Goal: Information Seeking & Learning: Learn about a topic

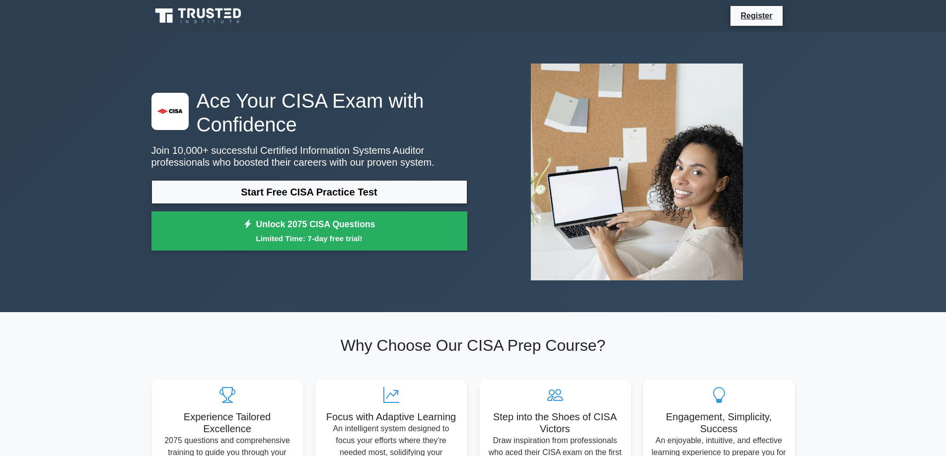
click at [321, 194] on link "Start Free CISA Practice Test" at bounding box center [309, 192] width 316 height 24
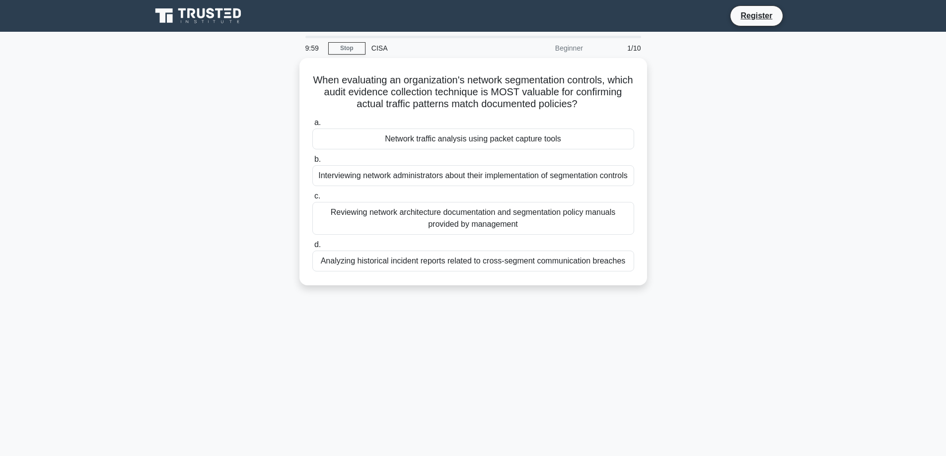
click at [261, 190] on div "When evaluating an organization's network segmentation controls, which audit ev…" at bounding box center [474, 177] width 656 height 239
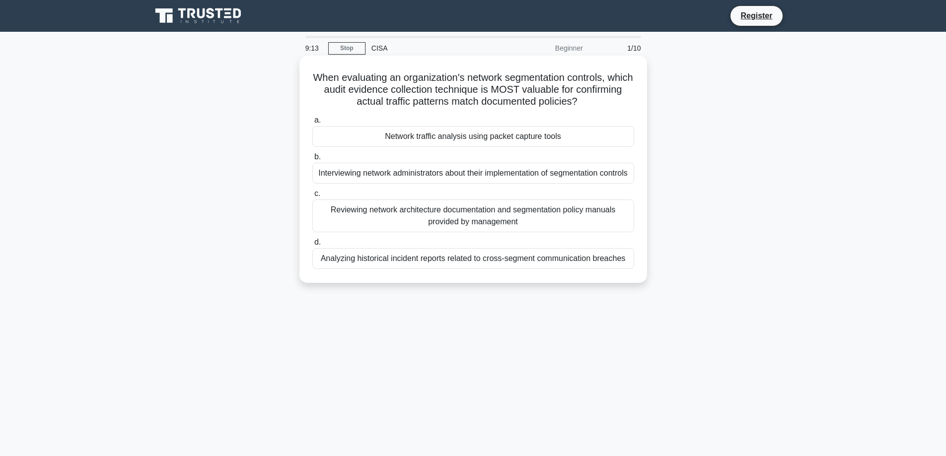
click at [399, 232] on div "Reviewing network architecture documentation and segmentation policy manuals pr…" at bounding box center [473, 216] width 322 height 33
click at [312, 197] on input "c. Reviewing network architecture documentation and segmentation policy manuals…" at bounding box center [312, 194] width 0 height 6
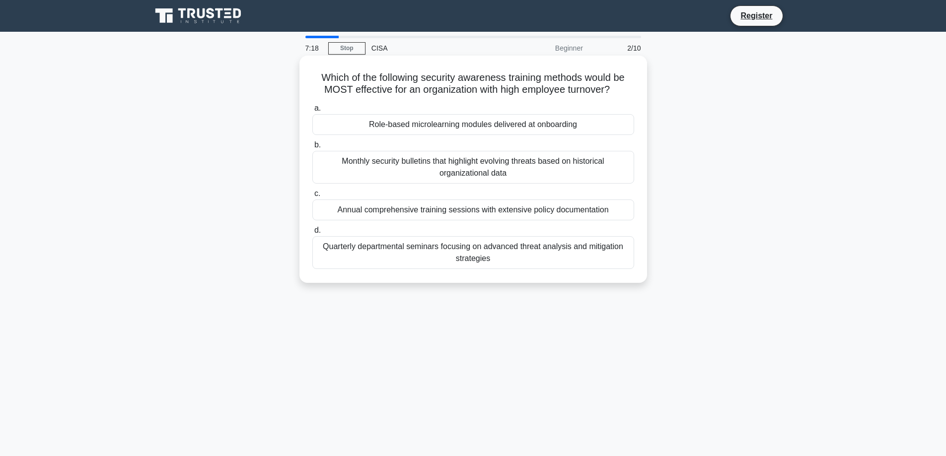
click at [436, 251] on div "Quarterly departmental seminars focusing on advanced threat analysis and mitiga…" at bounding box center [473, 252] width 322 height 33
click at [312, 234] on input "d. Quarterly departmental seminars focusing on advanced threat analysis and mit…" at bounding box center [312, 230] width 0 height 6
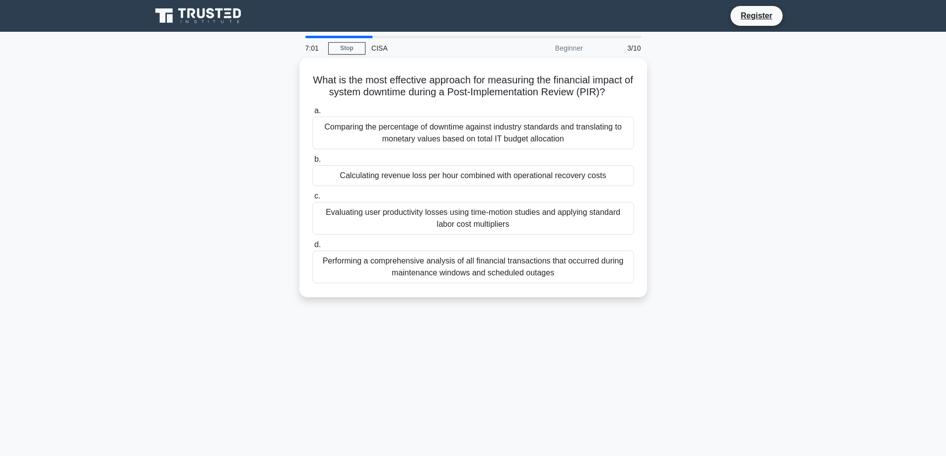
click at [248, 195] on div "What is the most effective approach for measuring the financial impact of syste…" at bounding box center [474, 183] width 656 height 251
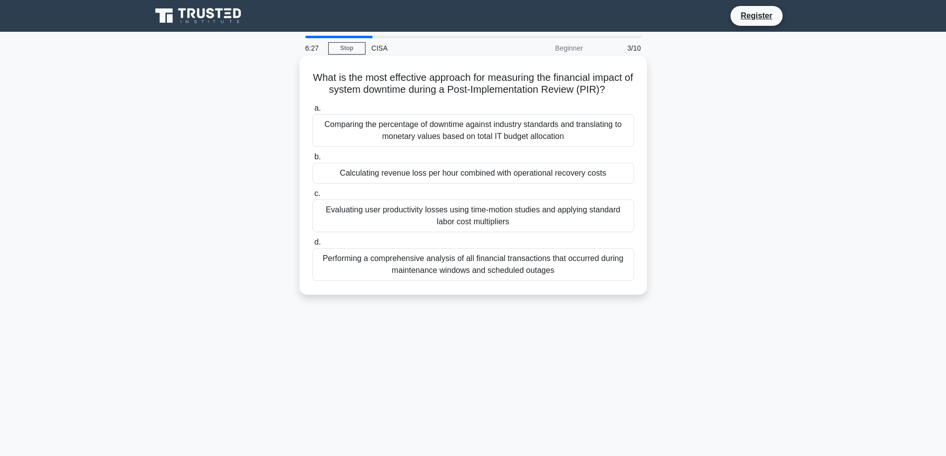
click at [515, 178] on div "Calculating revenue loss per hour combined with operational recovery costs" at bounding box center [473, 173] width 322 height 21
click at [312, 160] on input "b. Calculating revenue loss per hour combined with operational recovery costs" at bounding box center [312, 157] width 0 height 6
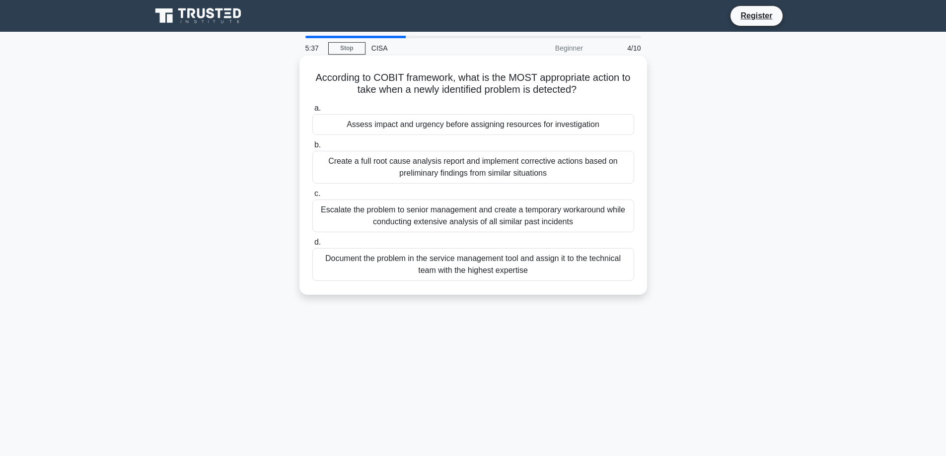
click at [425, 181] on div "Create a full root cause analysis report and implement corrective actions based…" at bounding box center [473, 167] width 322 height 33
click at [312, 149] on input "b. Create a full root cause analysis report and implement corrective actions ba…" at bounding box center [312, 145] width 0 height 6
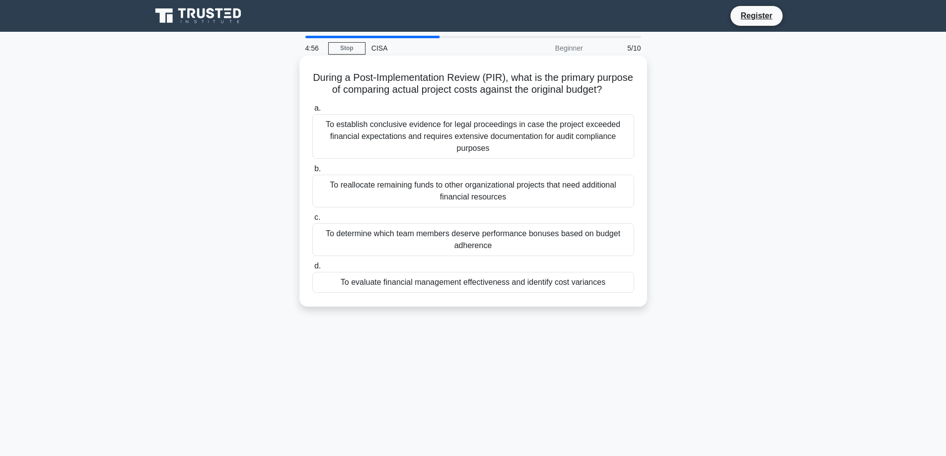
click at [402, 156] on div "To establish conclusive evidence for legal proceedings in case the project exce…" at bounding box center [473, 136] width 322 height 45
click at [312, 112] on input "a. To establish conclusive evidence for legal proceedings in case the project e…" at bounding box center [312, 108] width 0 height 6
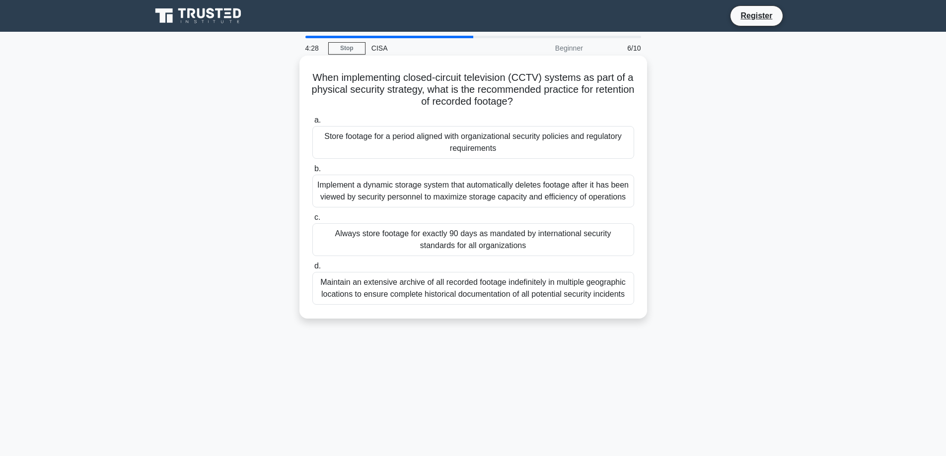
click at [392, 244] on div "Always store footage for exactly 90 days as mandated by international security …" at bounding box center [473, 239] width 322 height 33
click at [312, 221] on input "c. Always store footage for exactly 90 days as mandated by international securi…" at bounding box center [312, 218] width 0 height 6
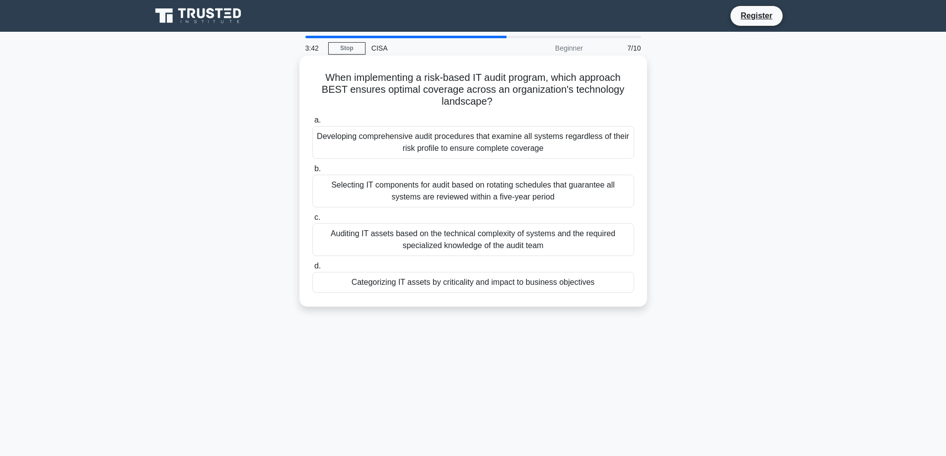
click at [587, 238] on div "Auditing IT assets based on the technical complexity of systems and the require…" at bounding box center [473, 239] width 322 height 33
click at [312, 221] on input "c. Auditing IT assets based on the technical complexity of systems and the requ…" at bounding box center [312, 218] width 0 height 6
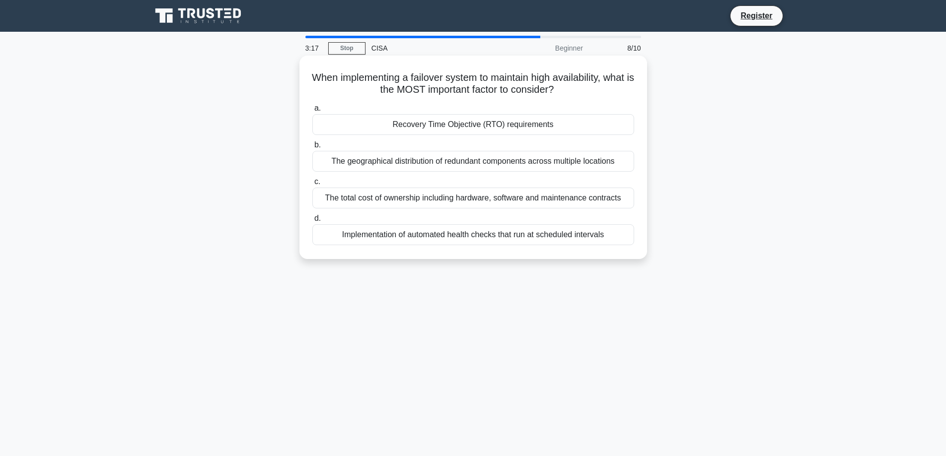
click at [441, 131] on div "Recovery Time Objective (RTO) requirements" at bounding box center [473, 124] width 322 height 21
click at [312, 112] on input "a. Recovery Time Objective (RTO) requirements" at bounding box center [312, 108] width 0 height 6
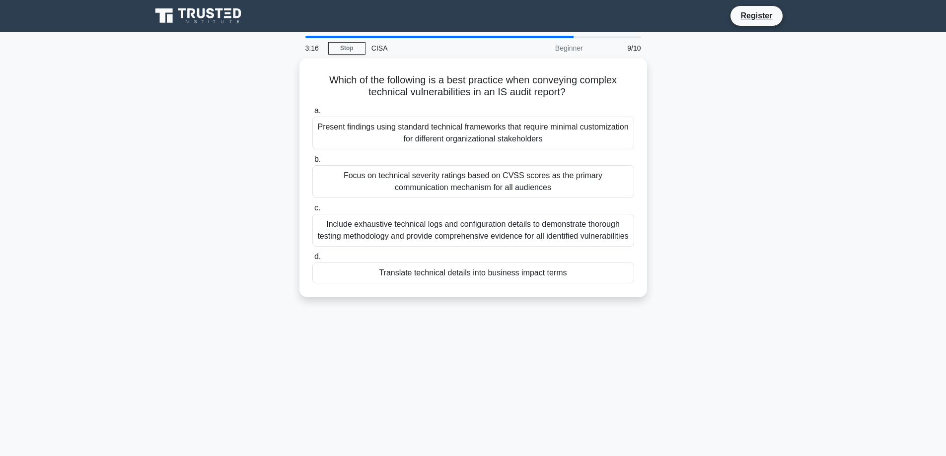
click at [265, 169] on div "Which of the following is a best practice when conveying complex technical vuln…" at bounding box center [474, 183] width 656 height 251
click at [464, 238] on div "Include exhaustive technical logs and configuration details to demonstrate thor…" at bounding box center [473, 228] width 322 height 33
click at [312, 209] on input "c. Include exhaustive technical logs and configuration details to demonstrate t…" at bounding box center [312, 206] width 0 height 6
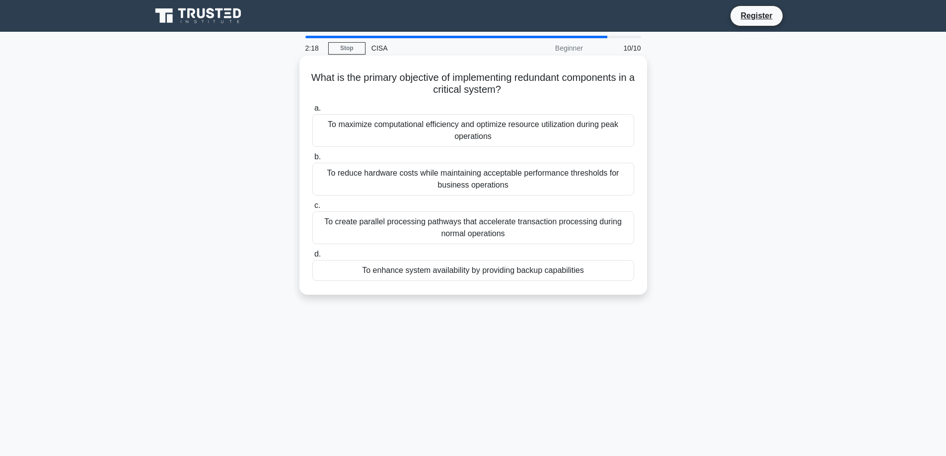
click at [385, 231] on div "To create parallel processing pathways that accelerate transaction processing d…" at bounding box center [473, 228] width 322 height 33
click at [312, 209] on input "c. To create parallel processing pathways that accelerate transaction processin…" at bounding box center [312, 206] width 0 height 6
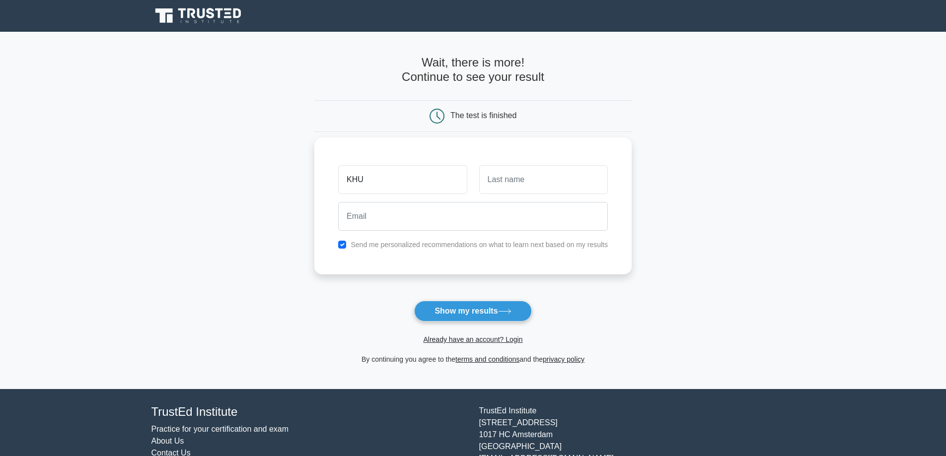
type input "KHU"
click at [498, 181] on input "text" at bounding box center [543, 179] width 129 height 29
type input "E"
click at [461, 220] on input "email" at bounding box center [473, 216] width 270 height 29
click at [484, 306] on button "Show my results" at bounding box center [472, 311] width 117 height 21
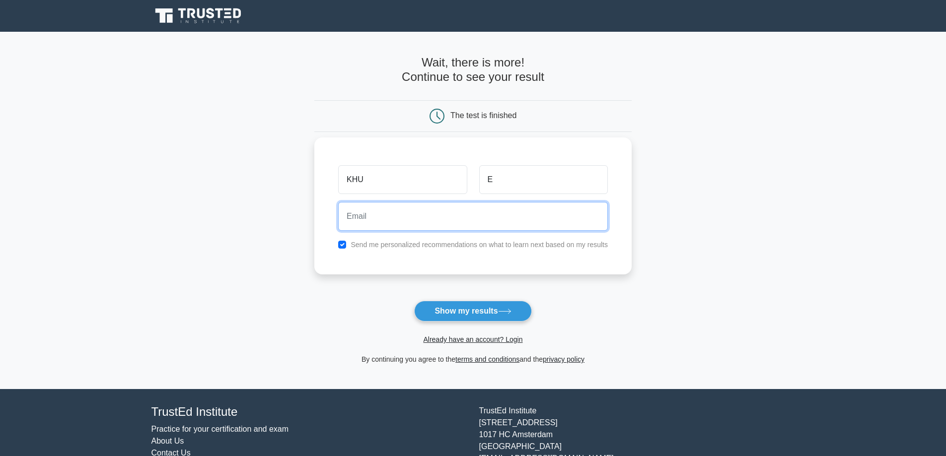
click at [447, 216] on input "email" at bounding box center [473, 216] width 270 height 29
type input "khulan_e@mobicom.mn"
drag, startPoint x: 446, startPoint y: 216, endPoint x: 315, endPoint y: 208, distance: 131.4
click at [315, 208] on div "KHU E khulan_e@mobicom.mn Send me personalized recommendations on what to learn…" at bounding box center [472, 206] width 317 height 137
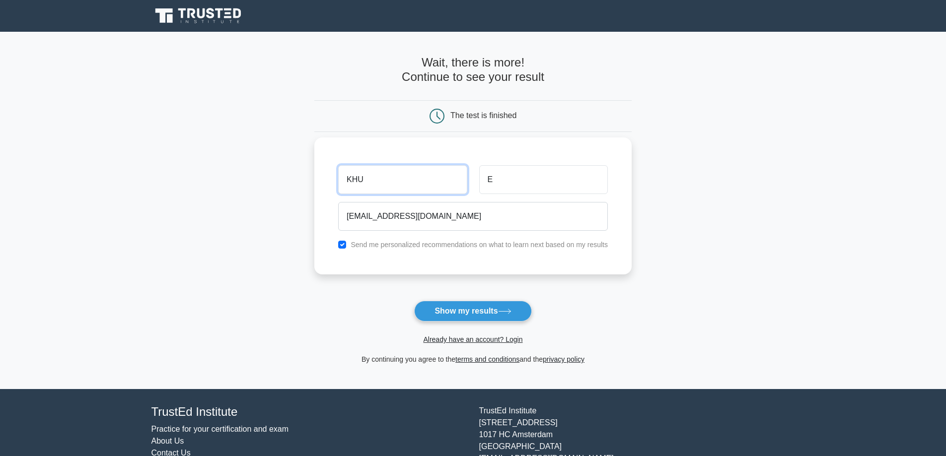
drag, startPoint x: 387, startPoint y: 176, endPoint x: 334, endPoint y: 170, distance: 53.5
click at [334, 170] on div "KHU" at bounding box center [402, 179] width 141 height 37
type input "Jay"
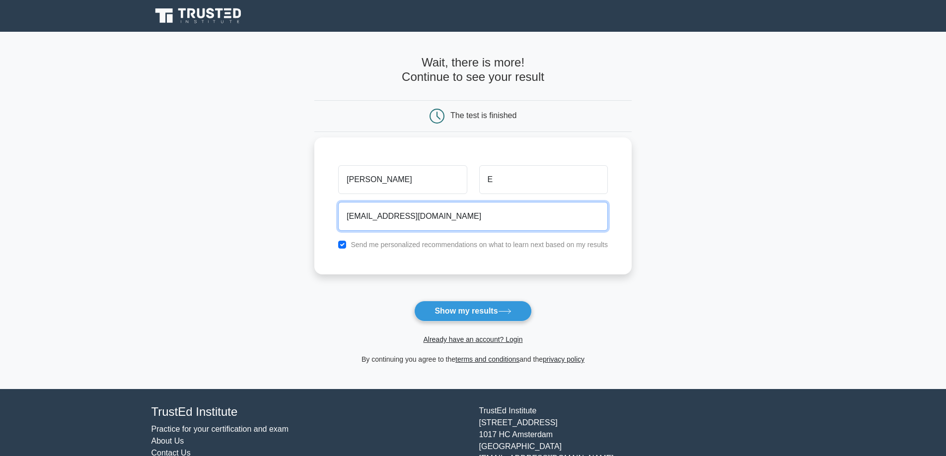
drag, startPoint x: 459, startPoint y: 213, endPoint x: 322, endPoint y: 207, distance: 137.2
click at [322, 207] on div "Jay E khulan_e@mobicom.mn Send me personalized recommendations on what to learn…" at bounding box center [472, 206] width 317 height 137
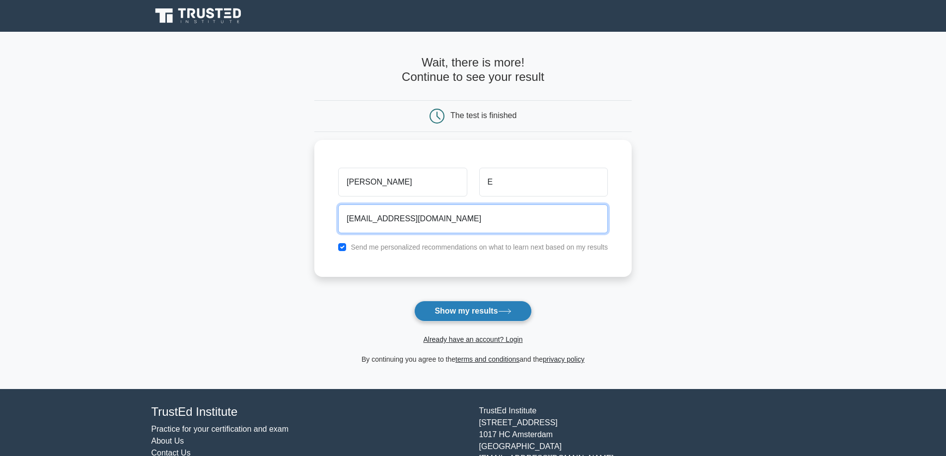
type input "6showman6@gmail.com"
click at [448, 312] on button "Show my results" at bounding box center [472, 311] width 117 height 21
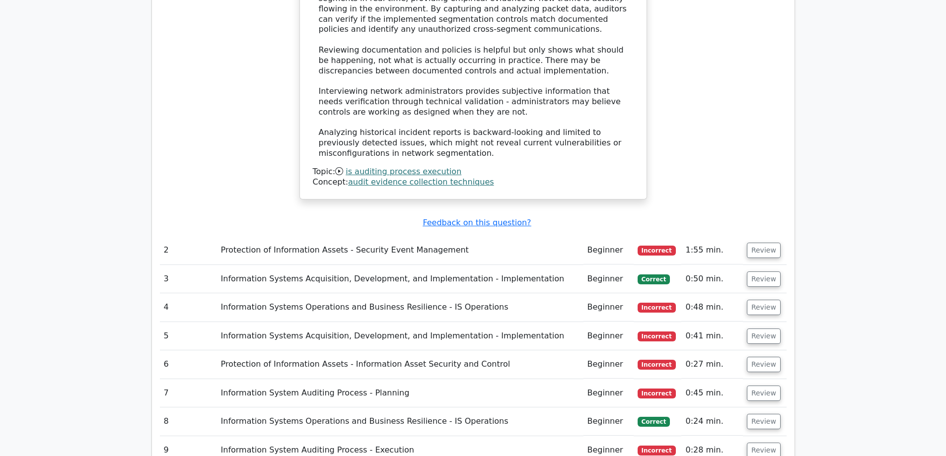
scroll to position [1242, 0]
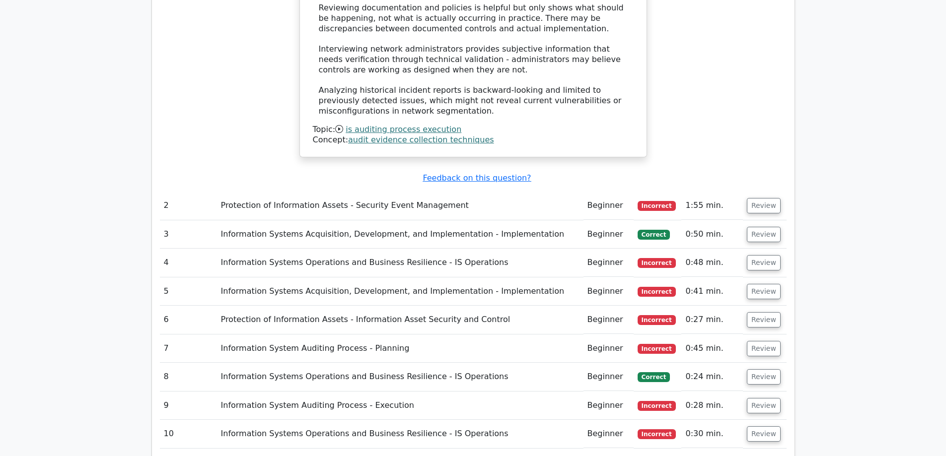
click at [414, 192] on td "Protection of Information Assets - Security Event Management" at bounding box center [400, 206] width 367 height 28
click at [758, 198] on button "Review" at bounding box center [764, 205] width 34 height 15
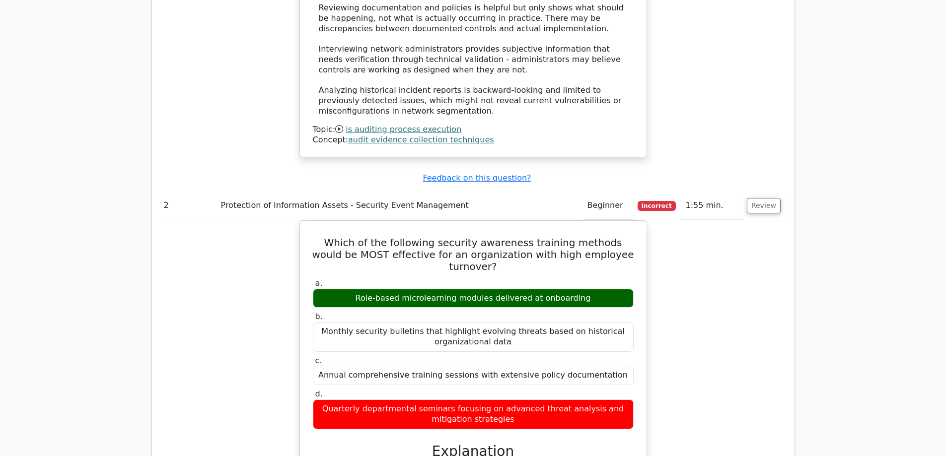
scroll to position [1291, 0]
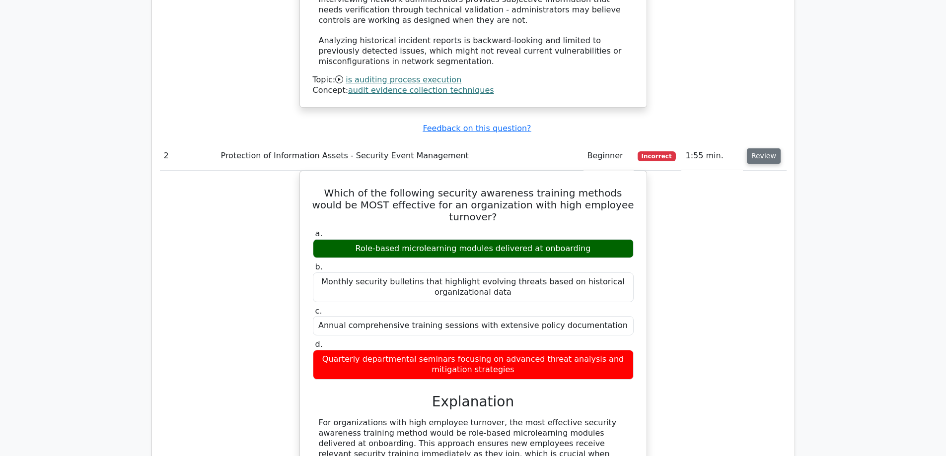
click at [760, 149] on button "Review" at bounding box center [764, 156] width 34 height 15
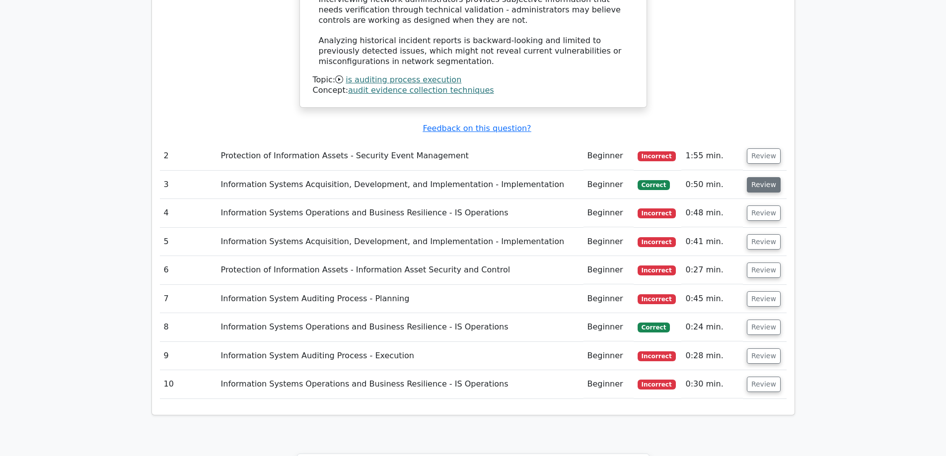
click at [761, 177] on button "Review" at bounding box center [764, 184] width 34 height 15
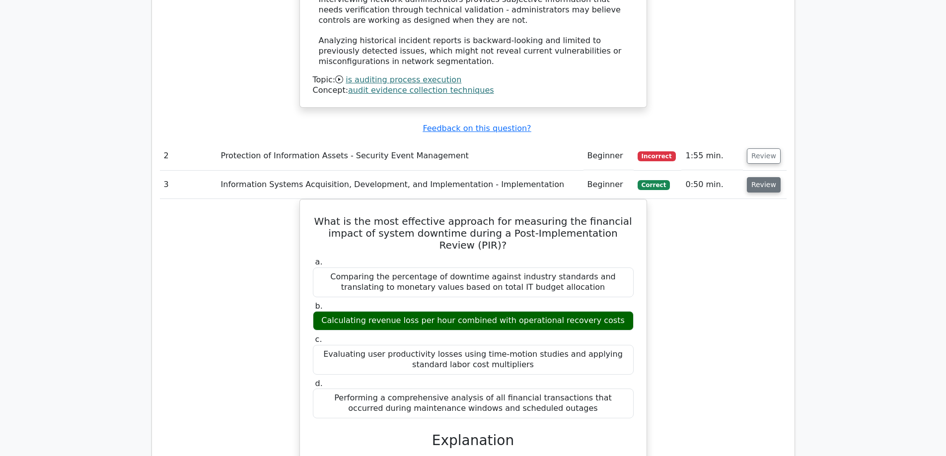
click at [761, 177] on button "Review" at bounding box center [764, 184] width 34 height 15
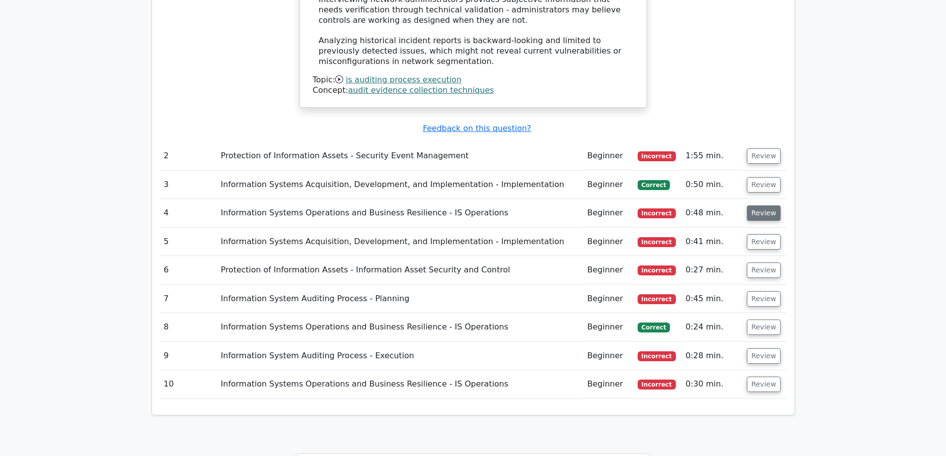
click at [759, 206] on button "Review" at bounding box center [764, 213] width 34 height 15
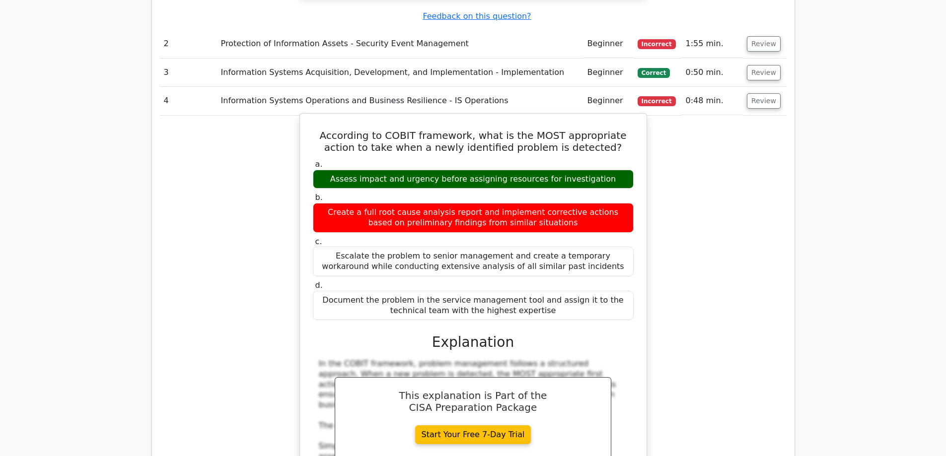
scroll to position [1341, 0]
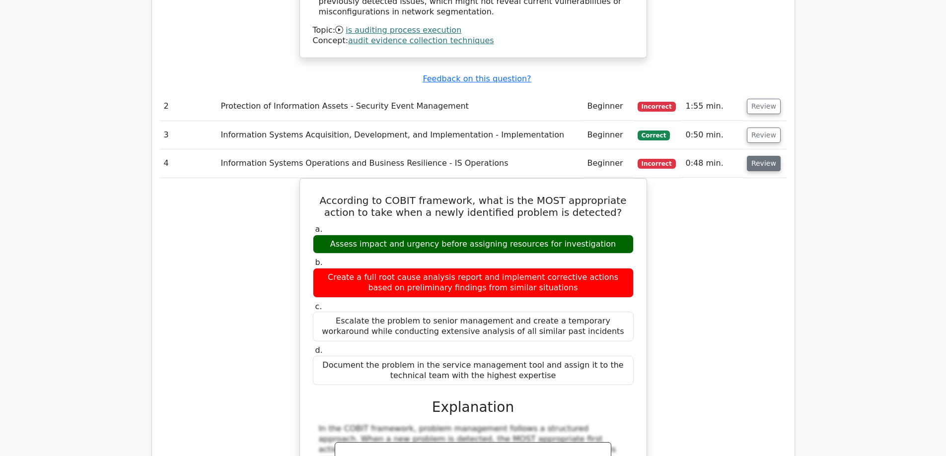
click at [757, 156] on button "Review" at bounding box center [764, 163] width 34 height 15
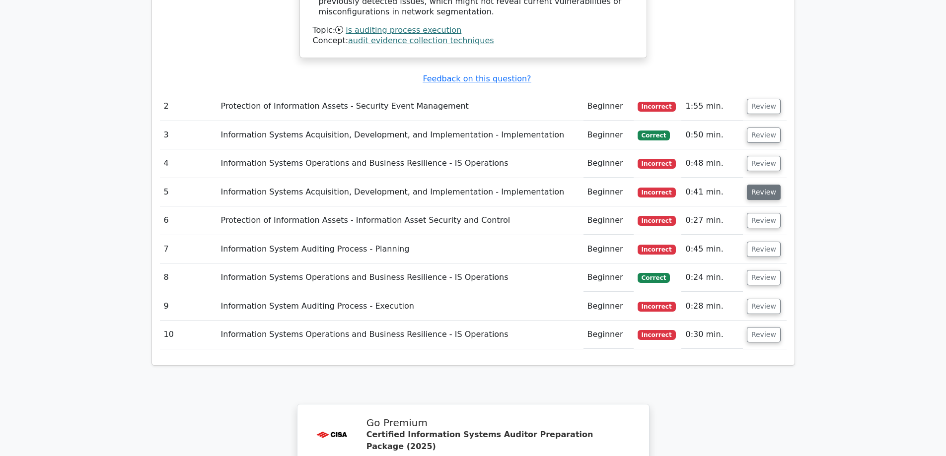
click at [769, 185] on button "Review" at bounding box center [764, 192] width 34 height 15
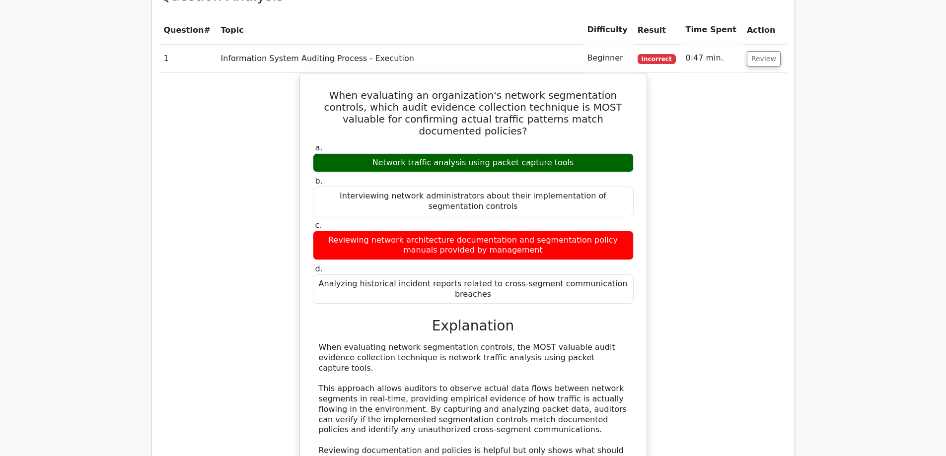
scroll to position [695, 0]
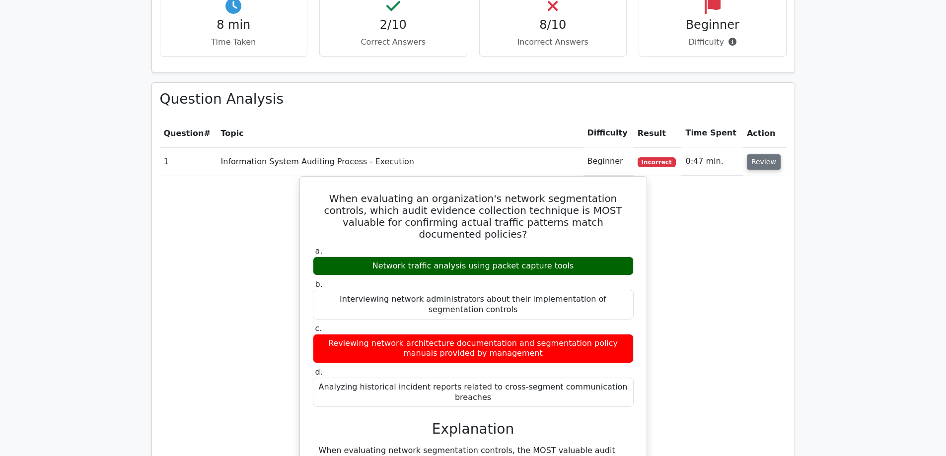
click at [763, 154] on button "Review" at bounding box center [764, 161] width 34 height 15
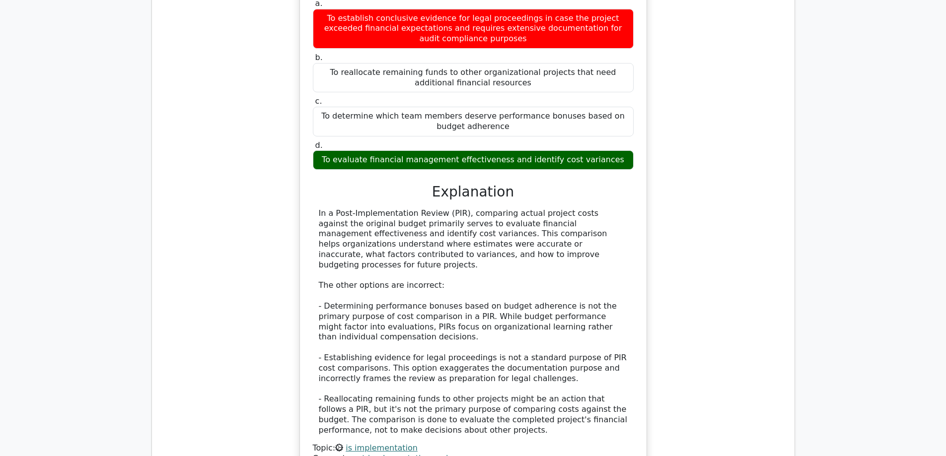
scroll to position [894, 0]
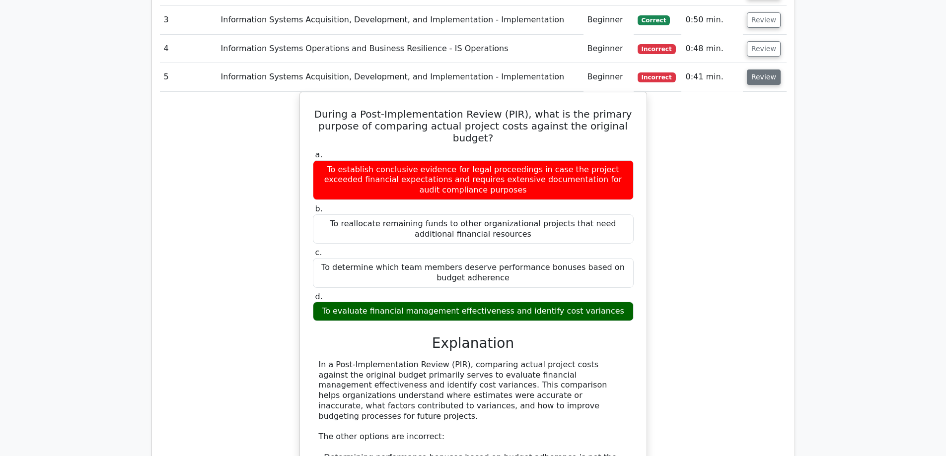
click at [755, 70] on button "Review" at bounding box center [764, 77] width 34 height 15
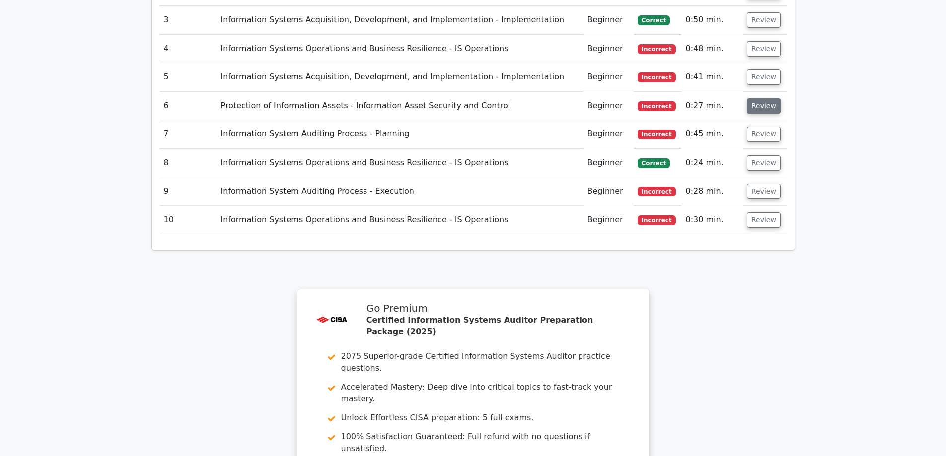
click at [765, 98] on button "Review" at bounding box center [764, 105] width 34 height 15
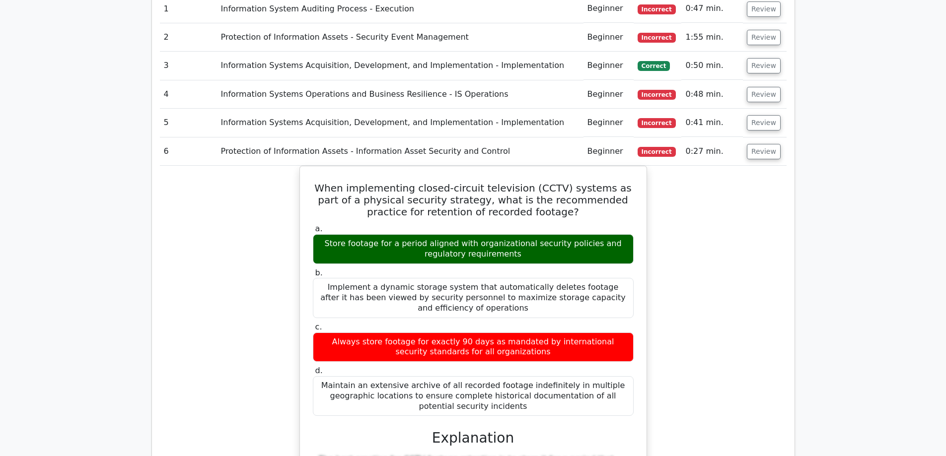
scroll to position [844, 0]
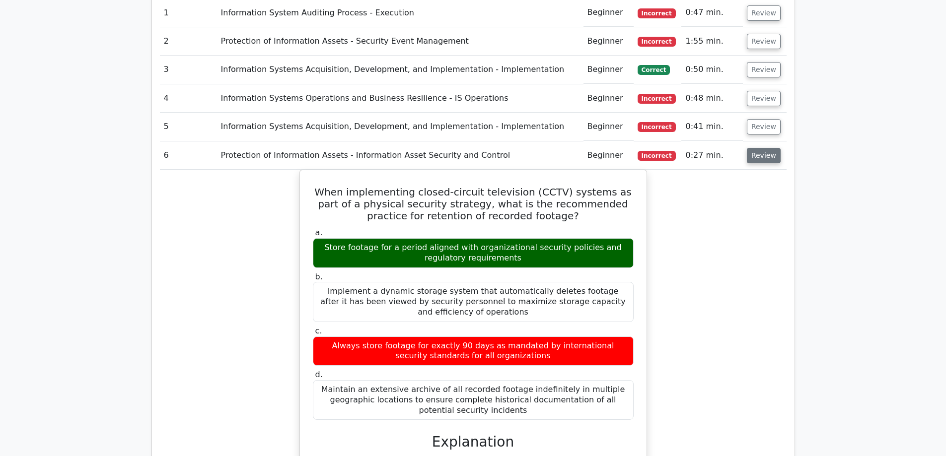
click at [755, 148] on button "Review" at bounding box center [764, 155] width 34 height 15
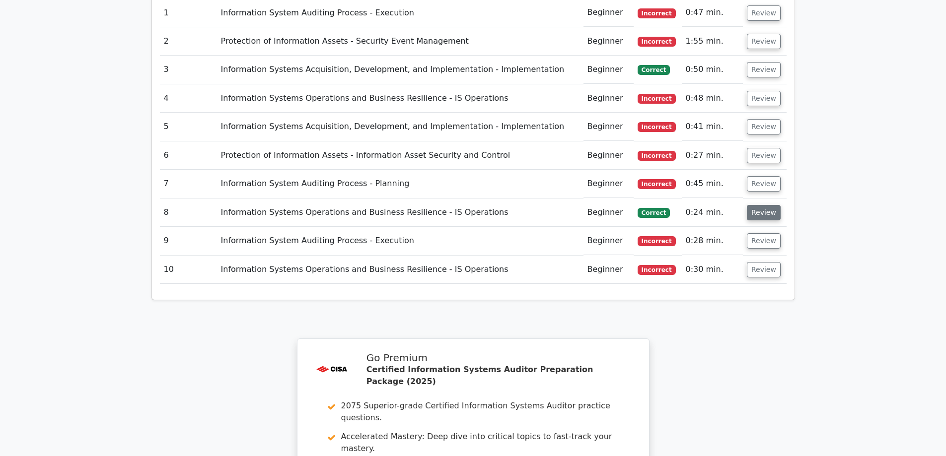
click at [748, 205] on button "Review" at bounding box center [764, 212] width 34 height 15
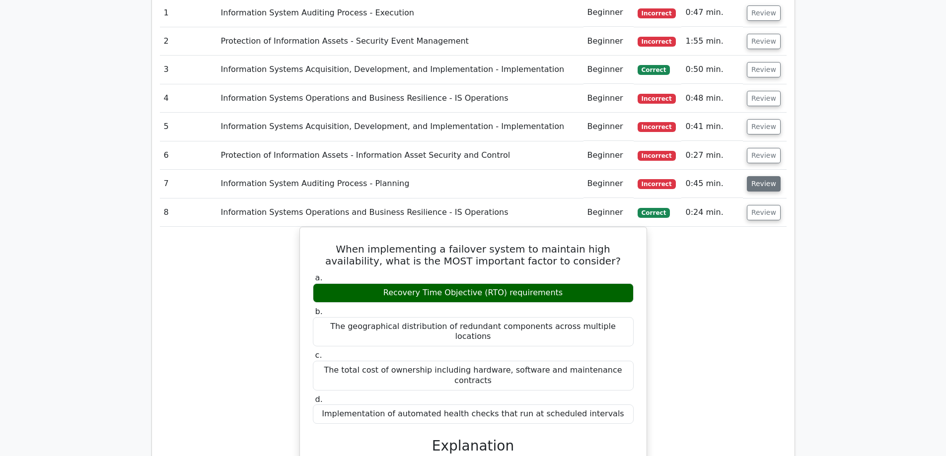
click at [752, 176] on button "Review" at bounding box center [764, 183] width 34 height 15
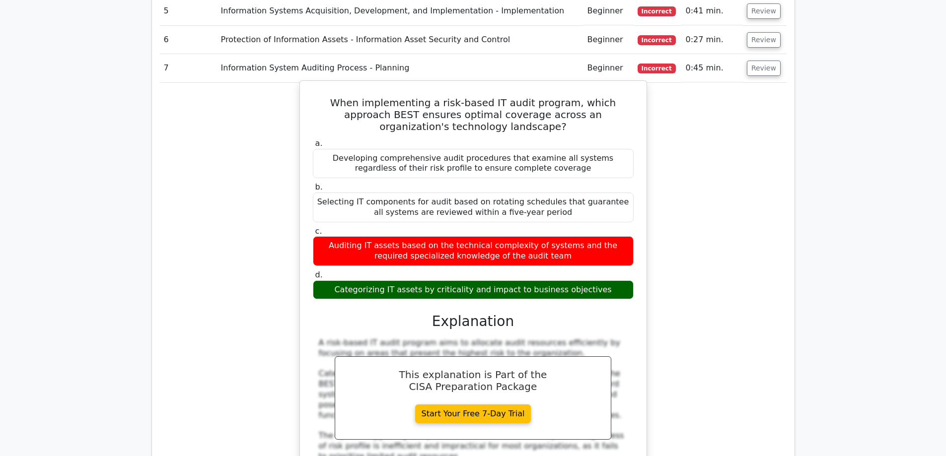
scroll to position [894, 0]
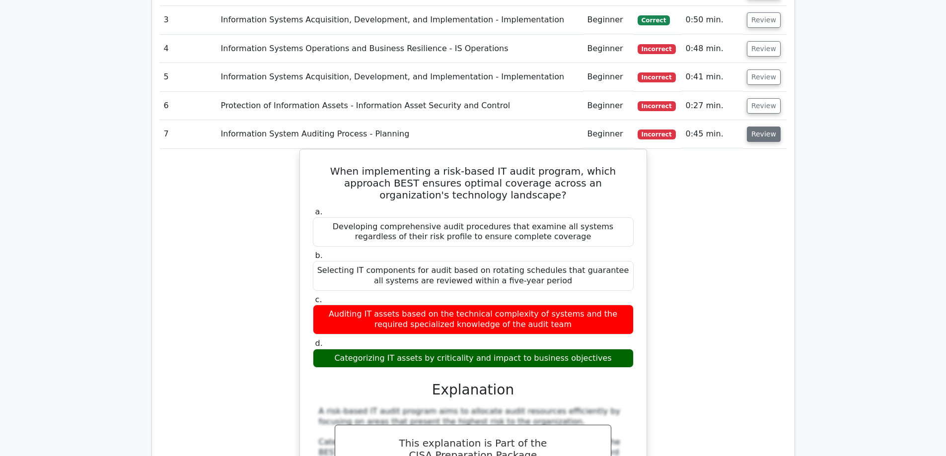
click at [755, 127] on button "Review" at bounding box center [764, 134] width 34 height 15
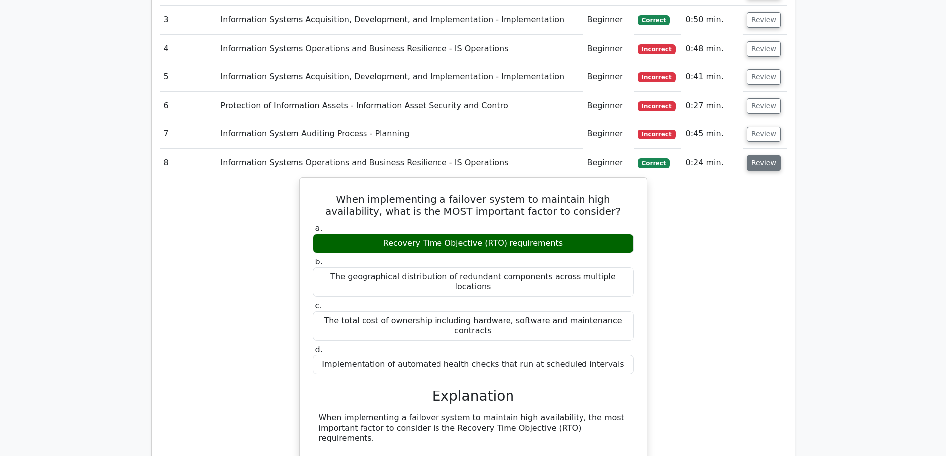
click at [769, 155] on button "Review" at bounding box center [764, 162] width 34 height 15
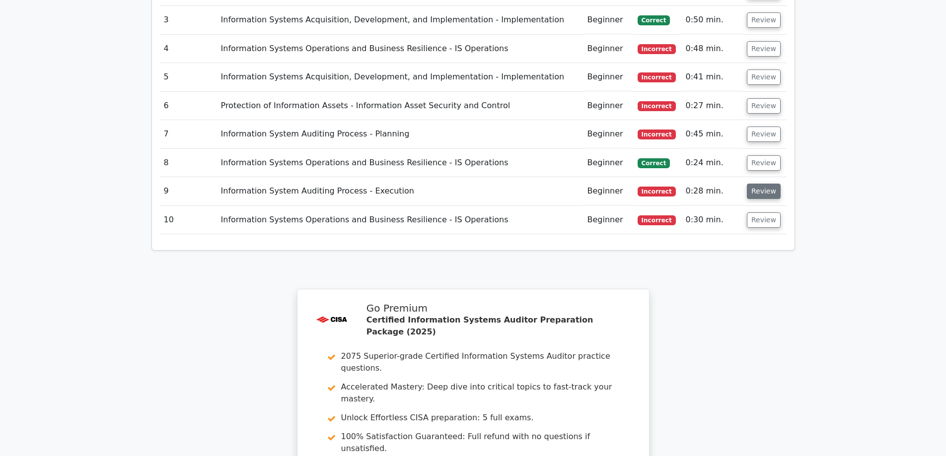
click at [762, 184] on button "Review" at bounding box center [764, 191] width 34 height 15
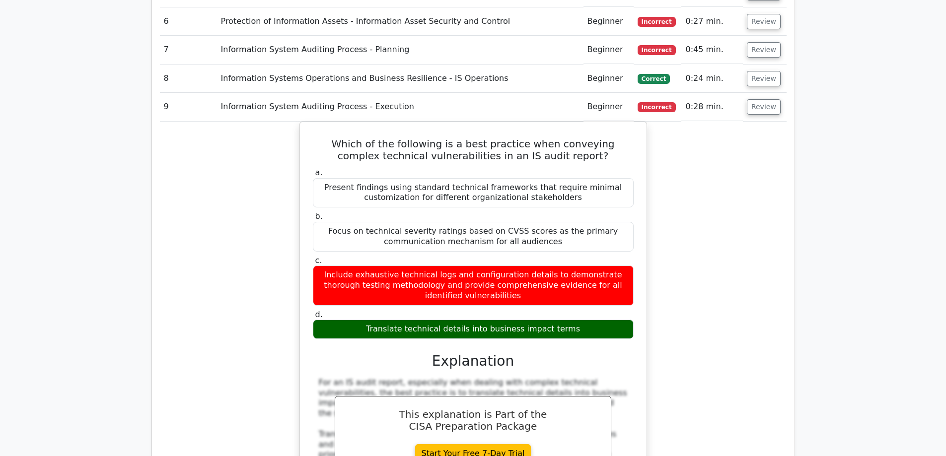
scroll to position [993, 0]
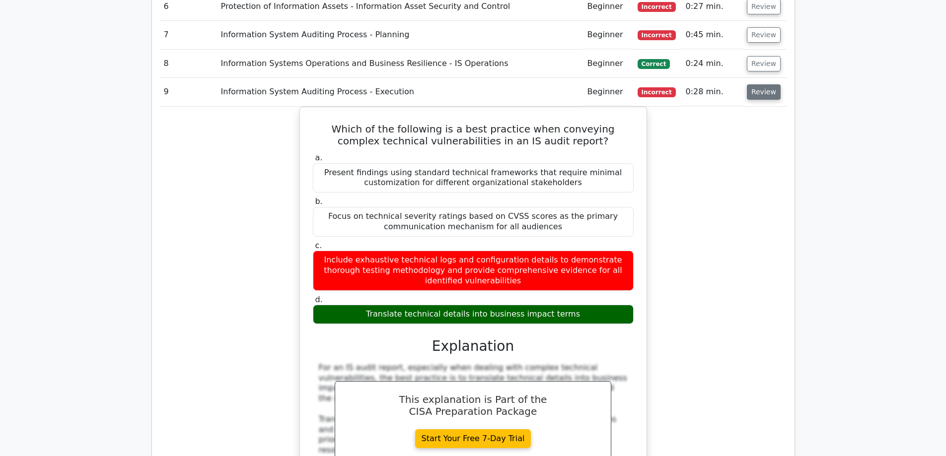
click at [755, 84] on button "Review" at bounding box center [764, 91] width 34 height 15
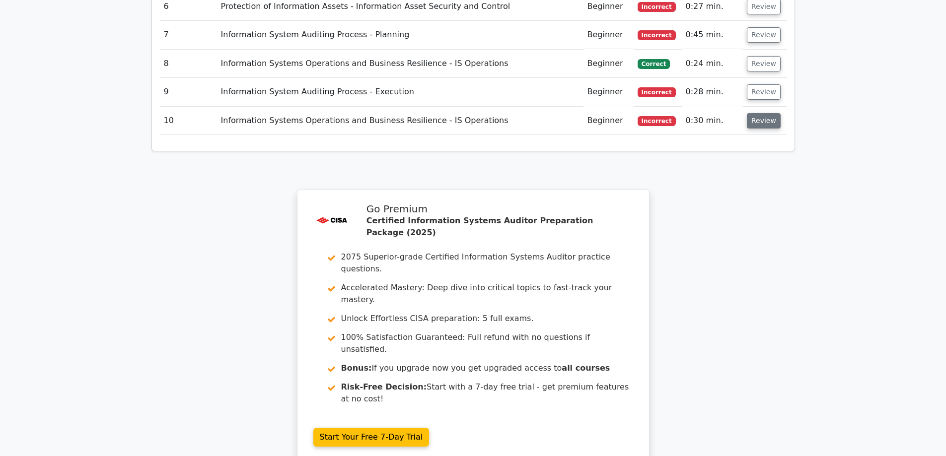
click at [753, 113] on button "Review" at bounding box center [764, 120] width 34 height 15
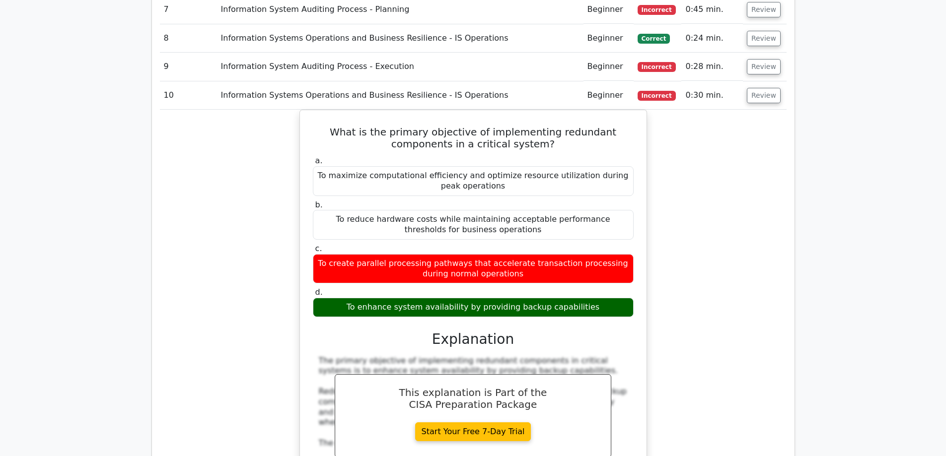
scroll to position [1043, 0]
